Goal: Task Accomplishment & Management: Use online tool/utility

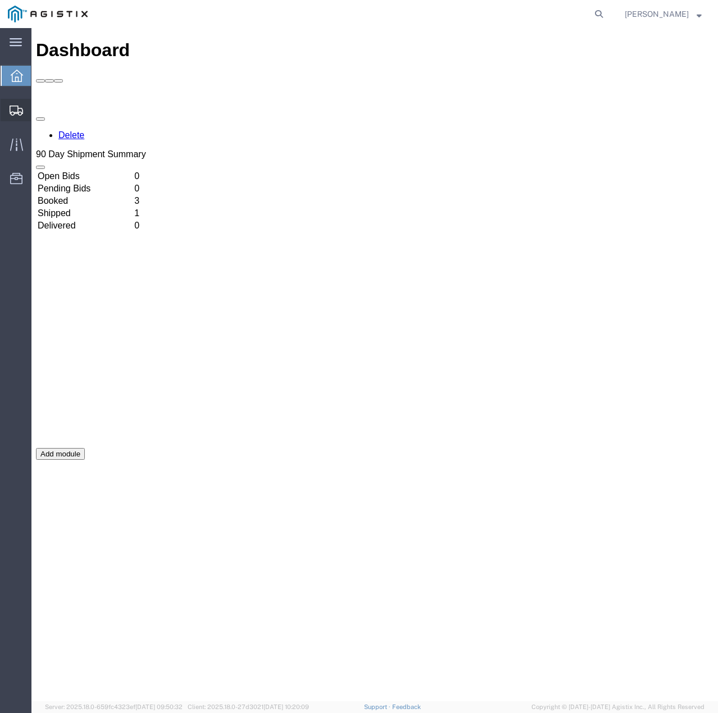
click at [11, 111] on icon at bounding box center [16, 111] width 13 height 10
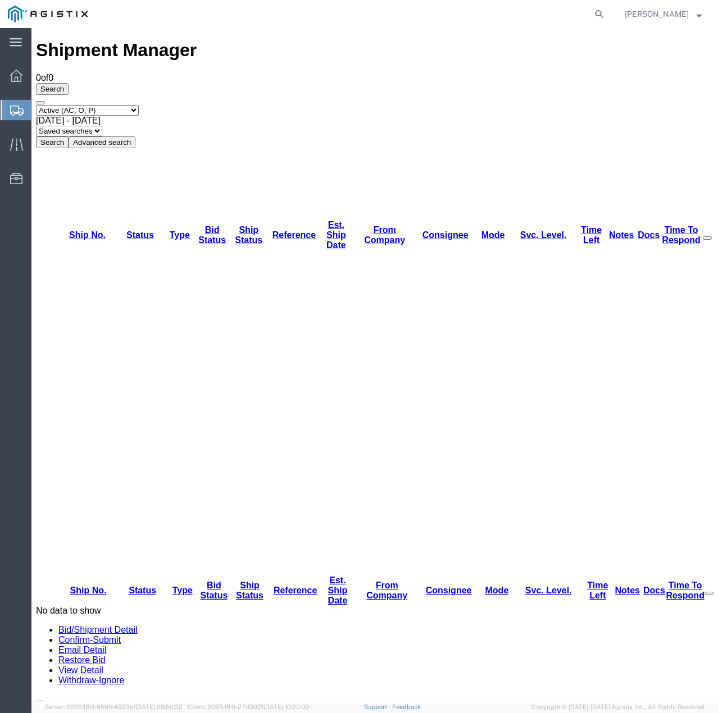
click at [139, 105] on select "Select status Active (AC, O, P) All Approved Awaiting Confirmation (AC) Booked …" at bounding box center [87, 110] width 103 height 11
select select "ALL"
click at [36, 105] on select "Select status Active (AC, O, P) All Approved Awaiting Confirmation (AC) Booked …" at bounding box center [87, 110] width 103 height 11
click at [69, 137] on button "Search" at bounding box center [52, 143] width 33 height 12
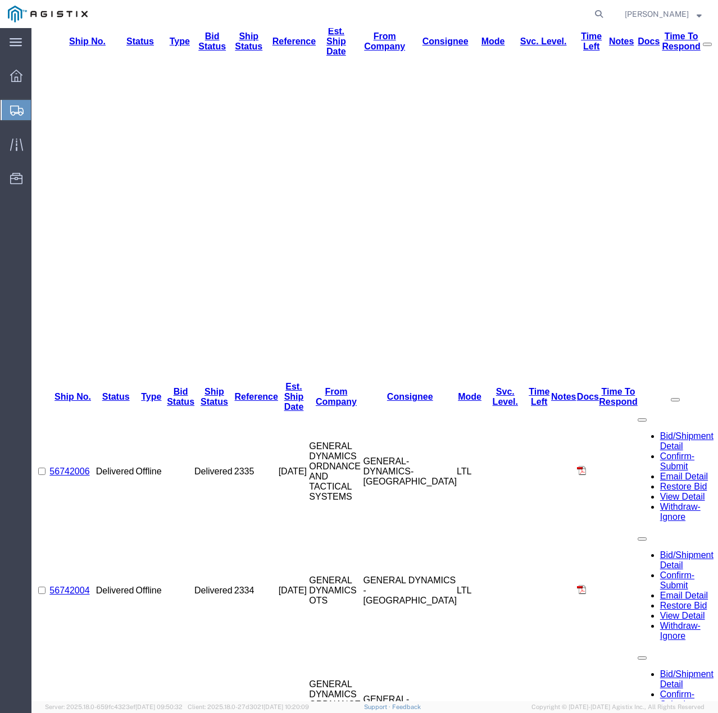
scroll to position [355, 0]
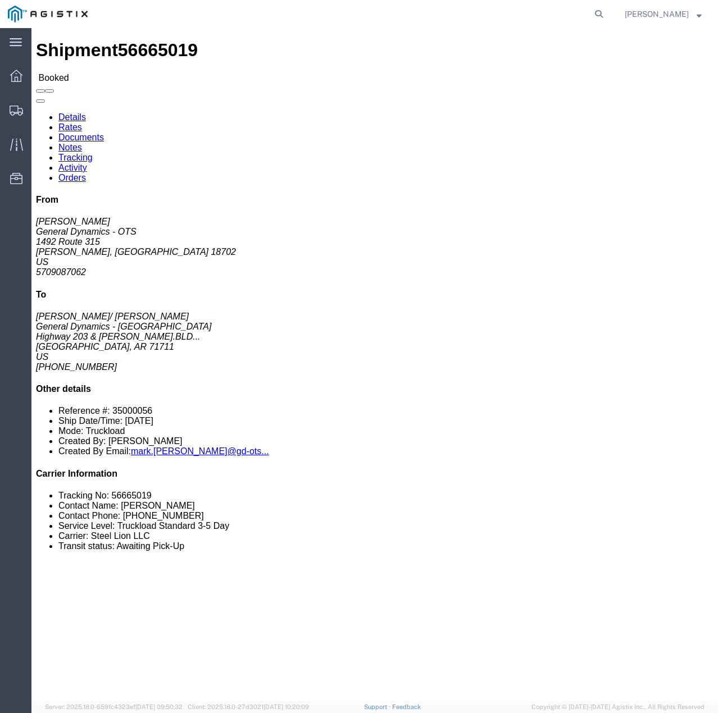
click link "Tracking"
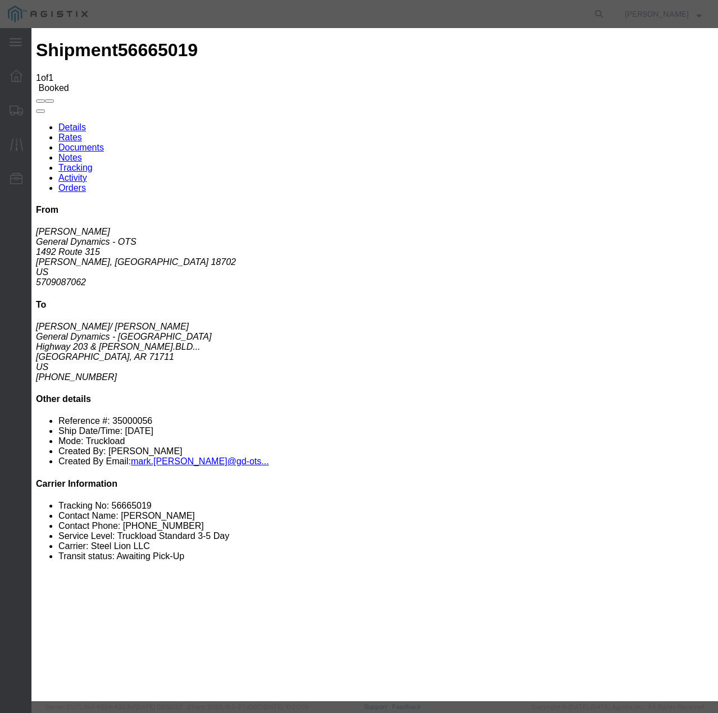
type input "[DATE]"
type input "10:00 AM"
select select "INTRANST"
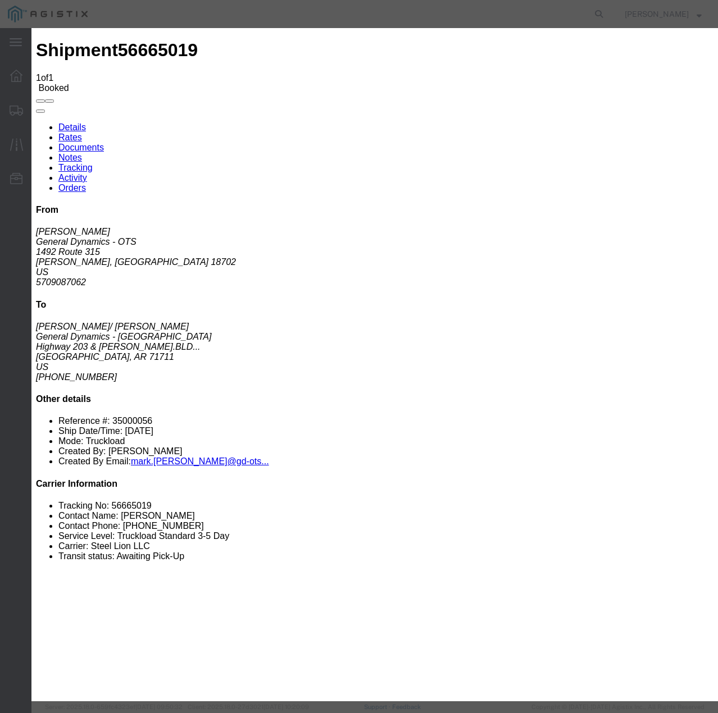
select select "22873"
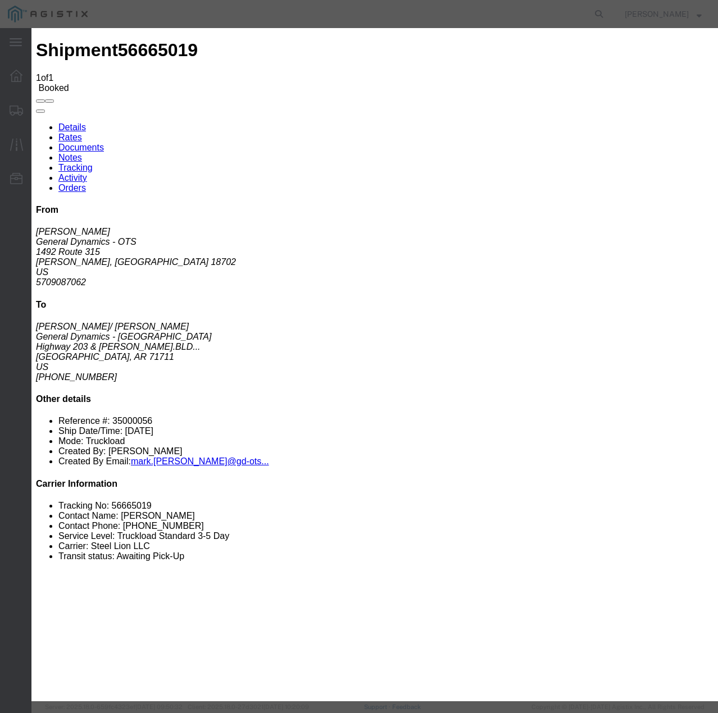
select select "TL"
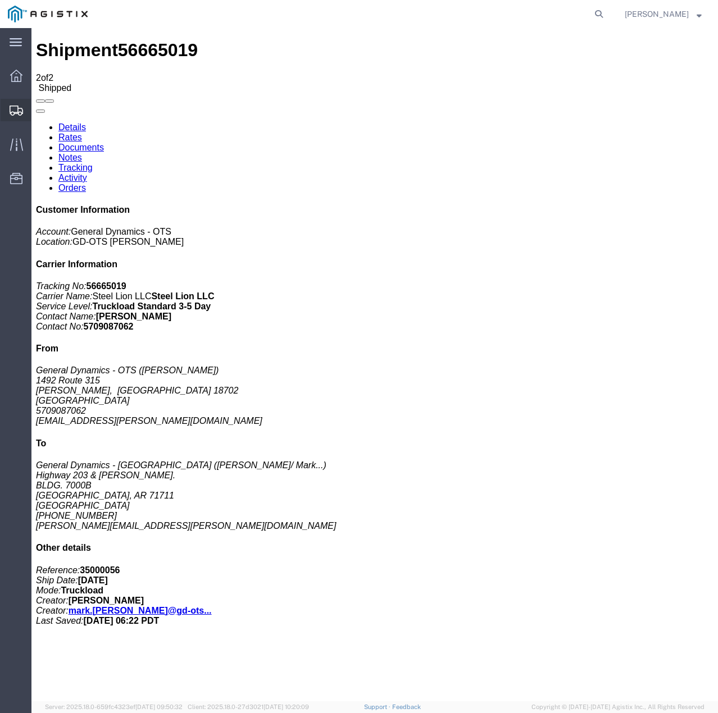
click at [10, 108] on icon at bounding box center [16, 111] width 13 height 10
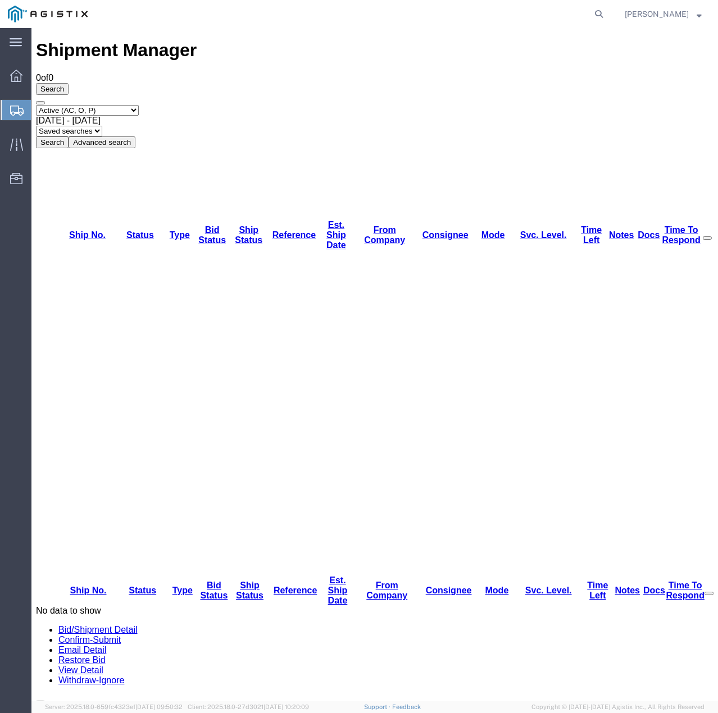
click at [131, 105] on select "Select status Active (AC, O, P) All Approved Awaiting Confirmation (AC) Booked …" at bounding box center [87, 110] width 103 height 11
select select "ALL"
click at [36, 105] on select "Select status Active (AC, O, P) All Approved Awaiting Confirmation (AC) Booked …" at bounding box center [87, 110] width 103 height 11
click at [69, 137] on button "Search" at bounding box center [52, 143] width 33 height 12
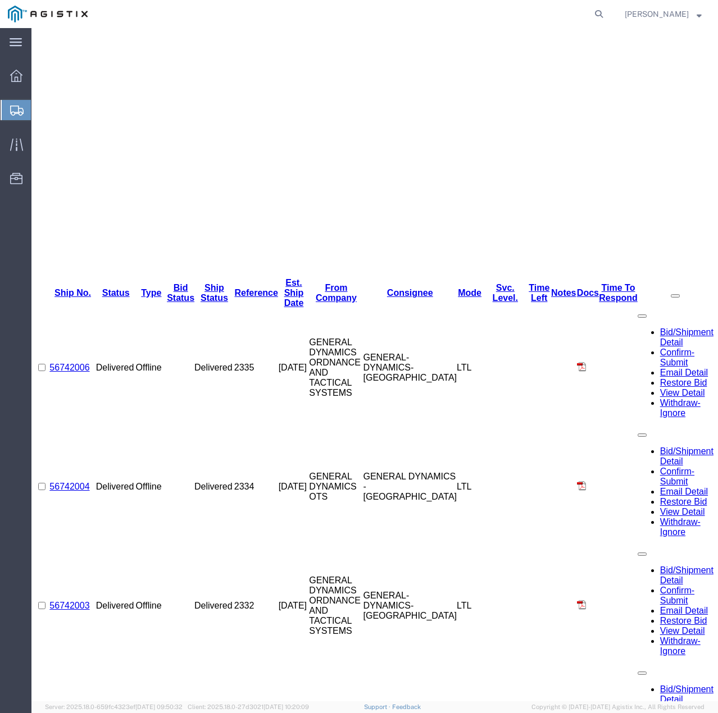
scroll to position [355, 0]
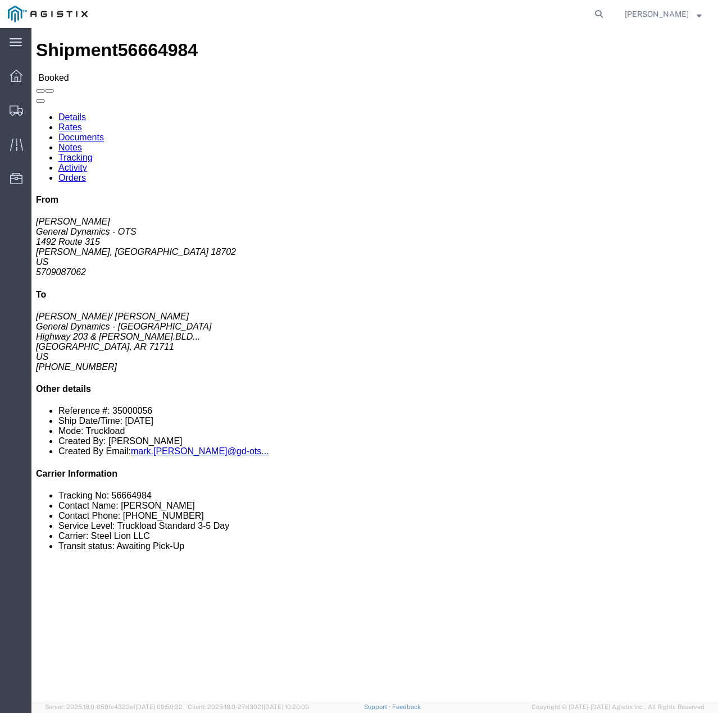
click link "Tracking"
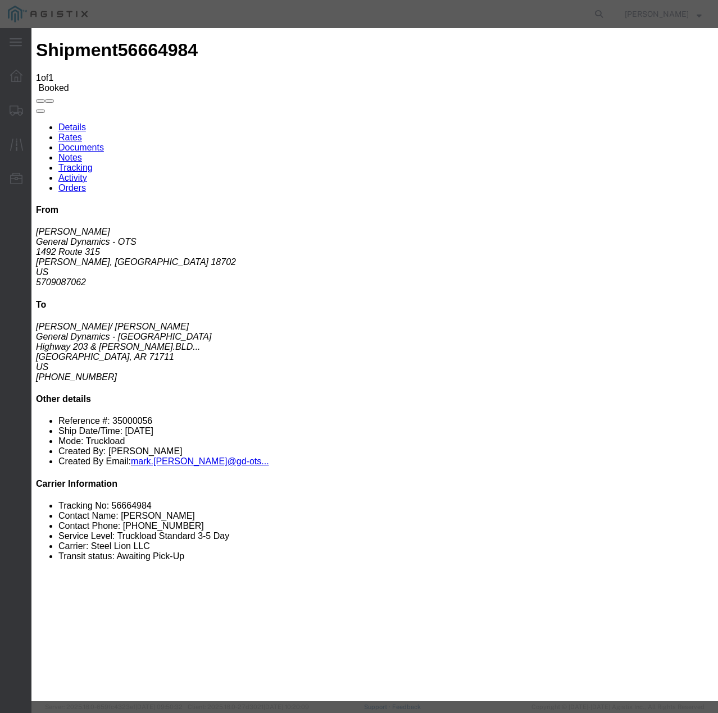
type input "[DATE]"
type input "10:00 AM"
select select "INTRANST"
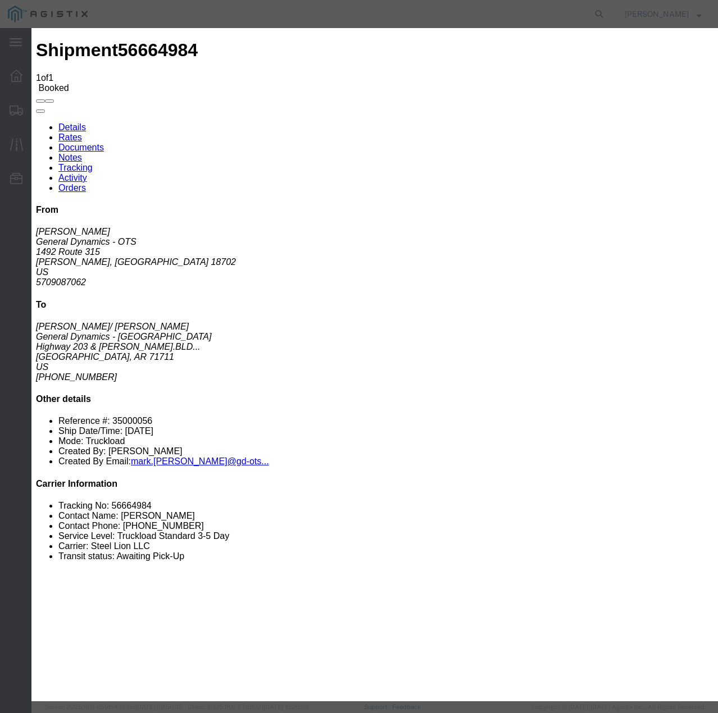
select select "22873"
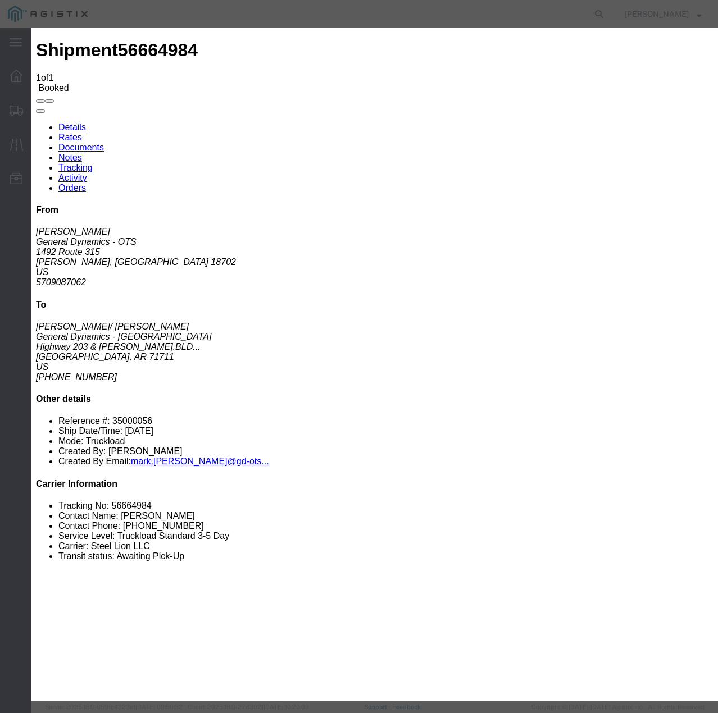
select select "TL"
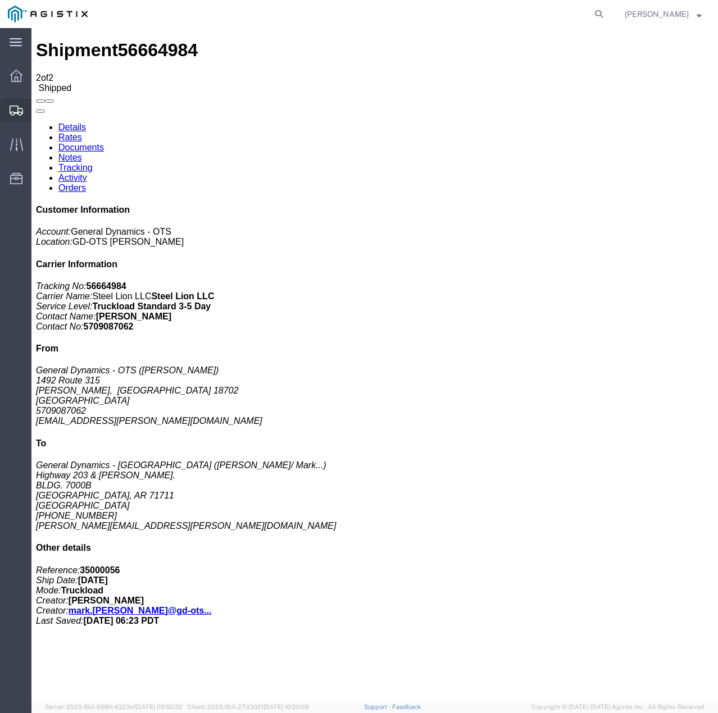
click at [15, 115] on icon at bounding box center [16, 111] width 13 height 10
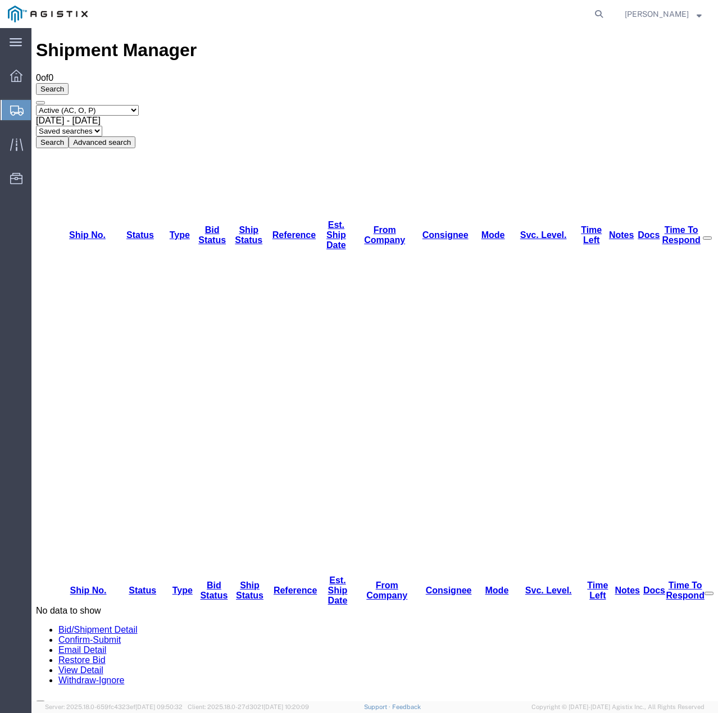
click at [139, 105] on select "Select status Active (AC, O, P) All Approved Awaiting Confirmation (AC) Booked …" at bounding box center [87, 110] width 103 height 11
select select "ALL"
click at [36, 105] on select "Select status Active (AC, O, P) All Approved Awaiting Confirmation (AC) Booked …" at bounding box center [87, 110] width 103 height 11
click at [69, 137] on button "Search" at bounding box center [52, 143] width 33 height 12
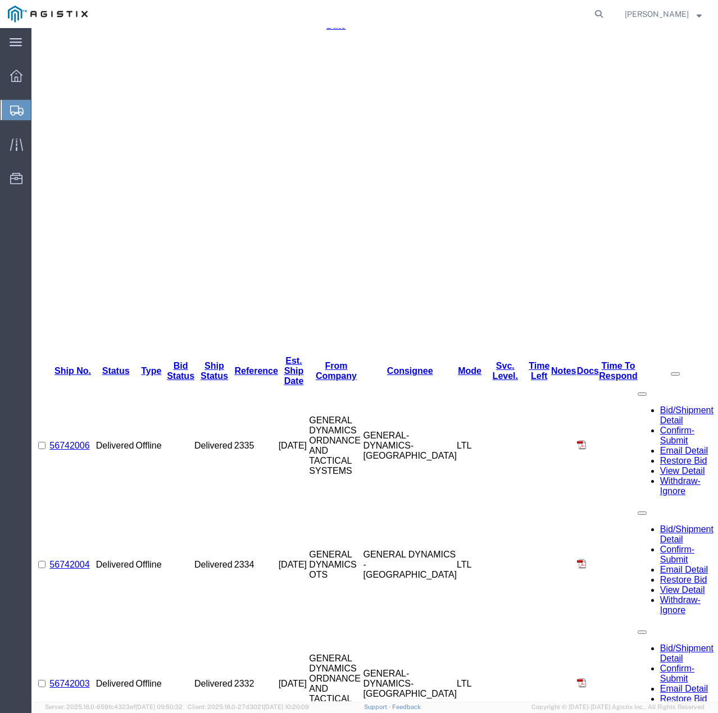
scroll to position [225, 0]
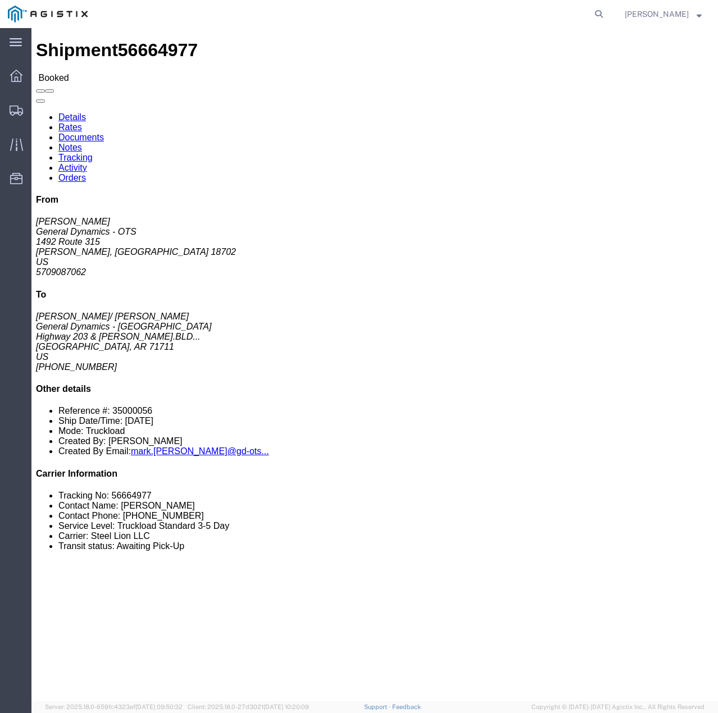
click link "Tracking"
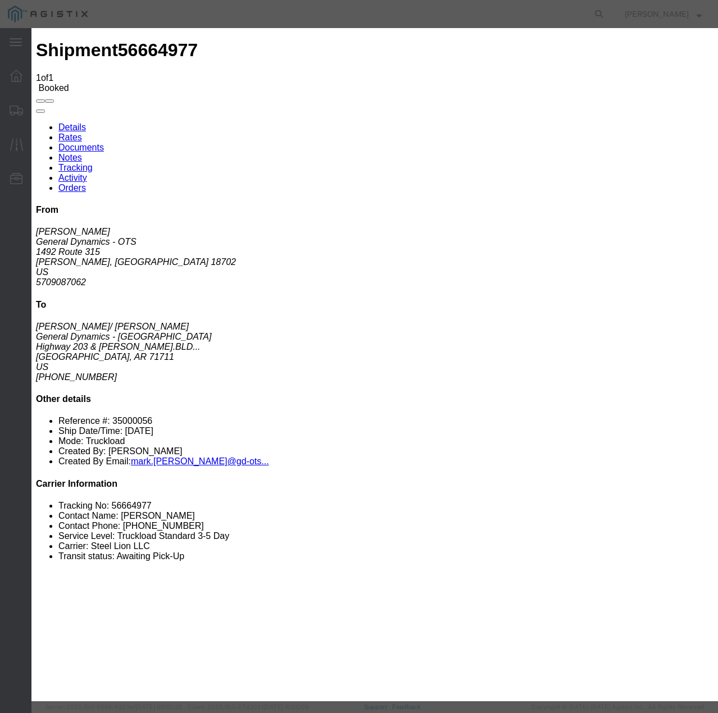
type input "[DATE]"
type input "10:00 AM"
select select "INTRANST"
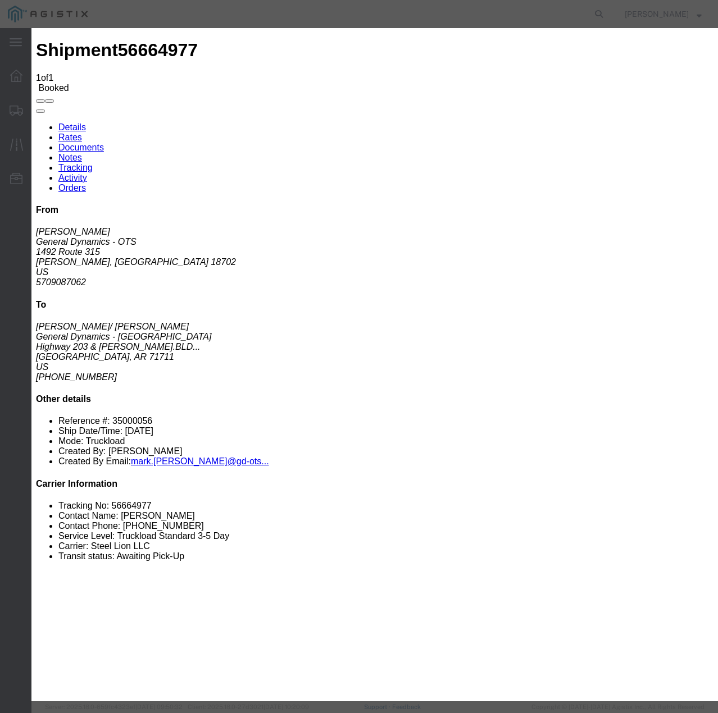
select select "22873"
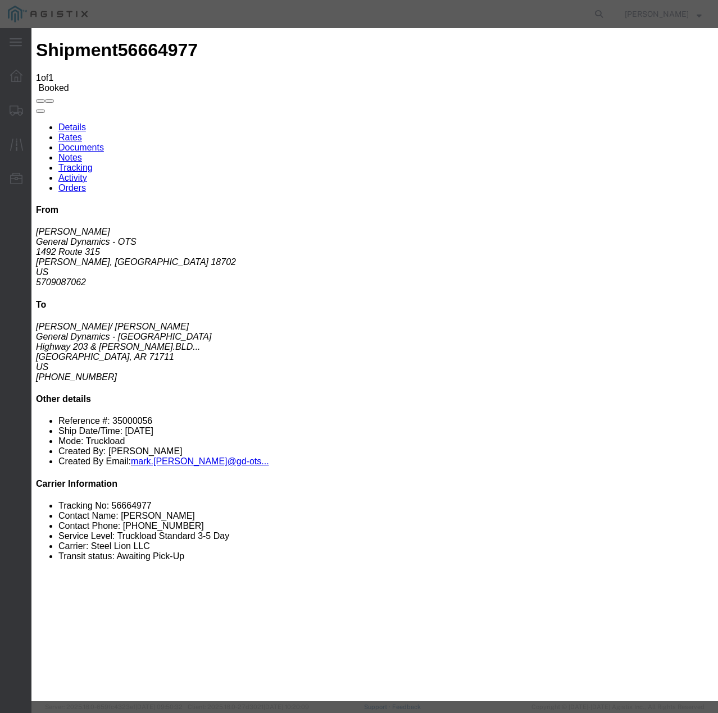
select select "TL"
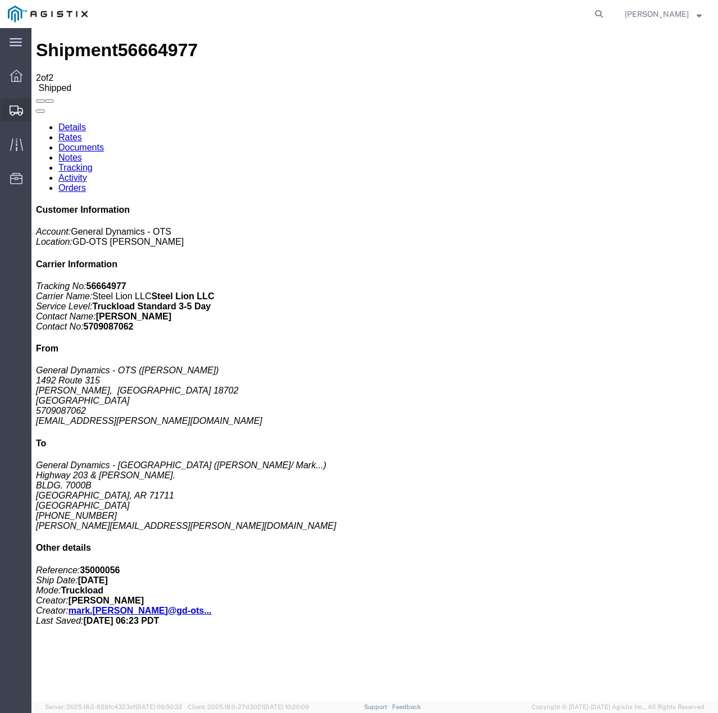
click at [18, 108] on icon at bounding box center [16, 111] width 13 height 10
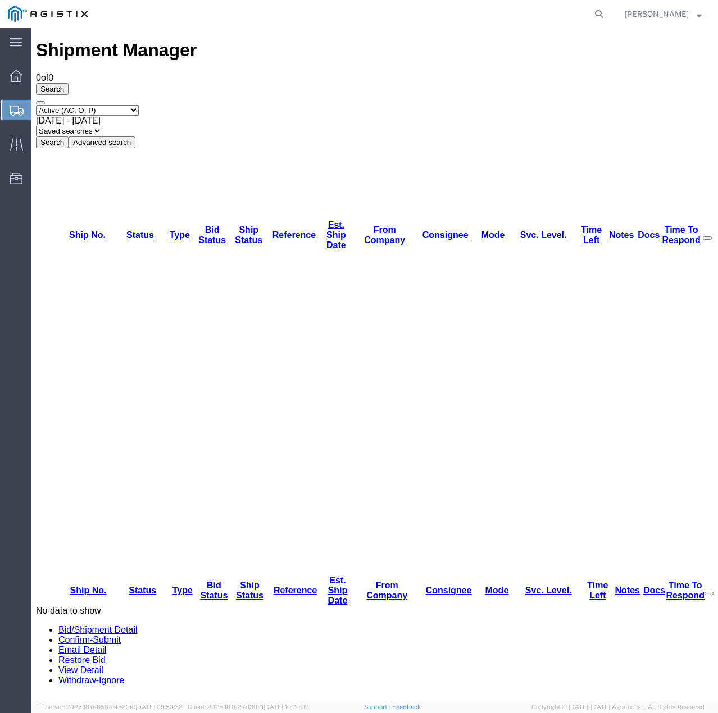
click at [131, 105] on select "Select status Active (AC, O, P) All Approved Awaiting Confirmation (AC) Booked …" at bounding box center [87, 110] width 103 height 11
select select "ALL"
click at [36, 105] on select "Select status Active (AC, O, P) All Approved Awaiting Confirmation (AC) Booked …" at bounding box center [87, 110] width 103 height 11
click at [69, 137] on button "Search" at bounding box center [52, 143] width 33 height 12
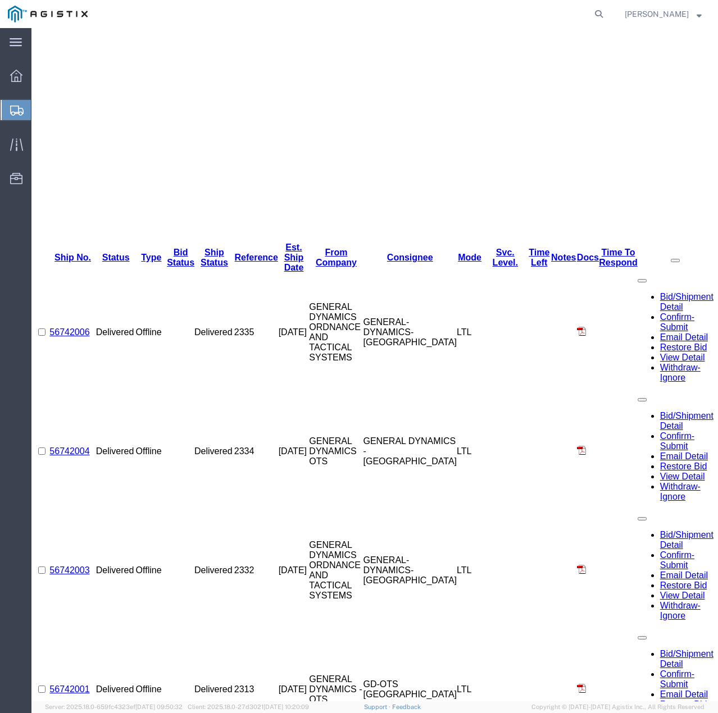
scroll to position [355, 0]
